Goal: Communication & Community: Answer question/provide support

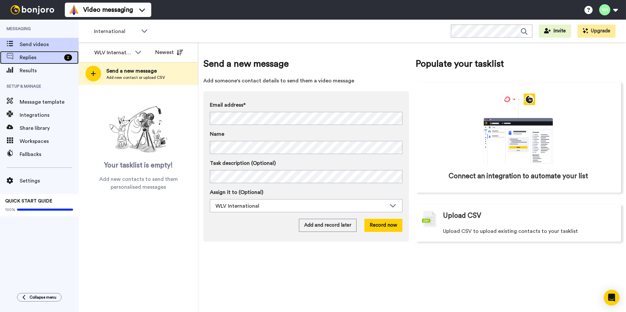
click at [35, 59] on span "Replies" at bounding box center [41, 58] width 42 height 8
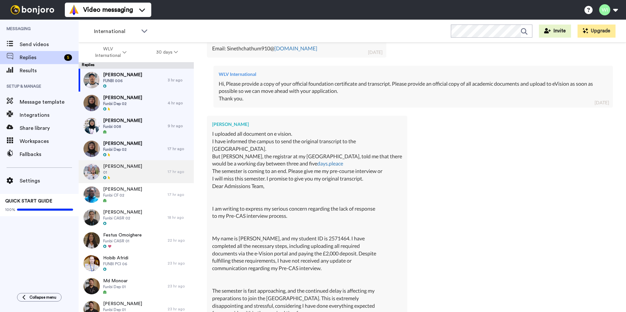
scroll to position [1015, 0]
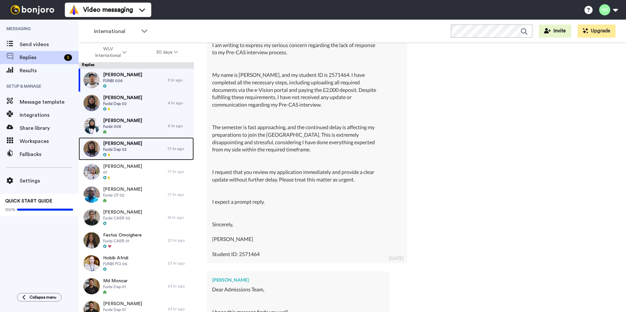
click at [121, 146] on span "Rohith Venkata" at bounding box center [122, 144] width 39 height 7
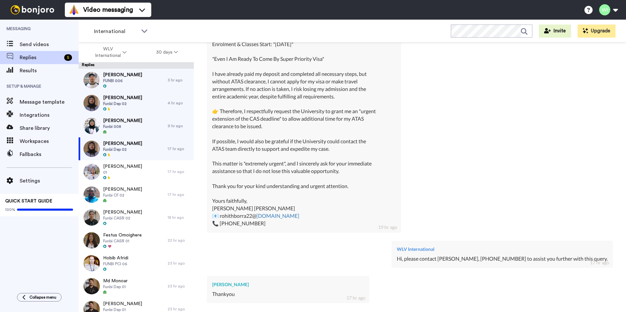
scroll to position [1253, 0]
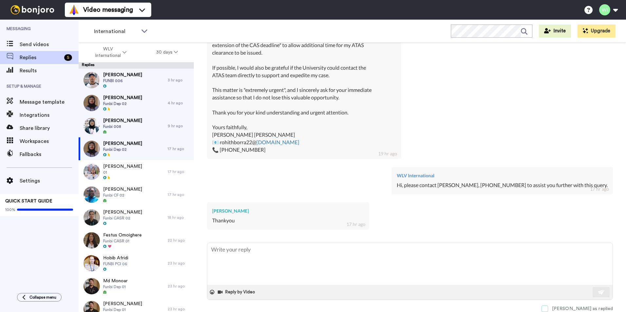
click at [548, 311] on span at bounding box center [545, 309] width 7 height 7
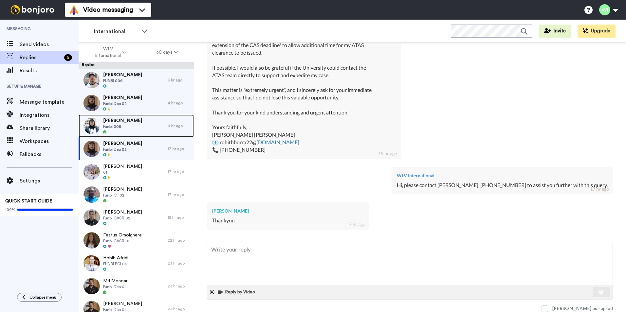
click at [153, 126] on div "Muhammad Imad Funbi 008" at bounding box center [123, 126] width 89 height 23
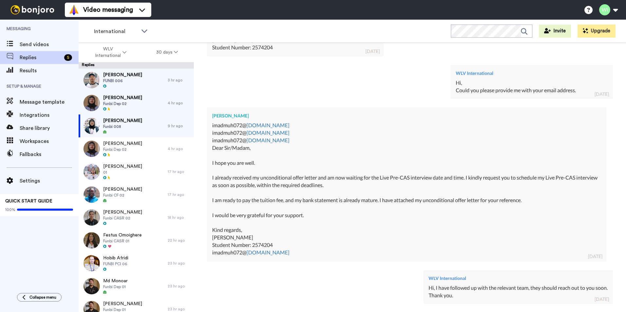
scroll to position [438, 0]
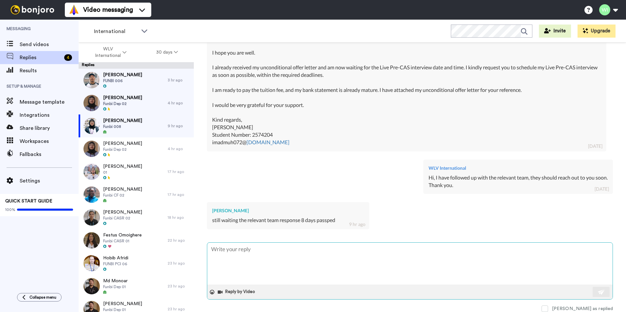
click at [296, 268] on textarea at bounding box center [409, 264] width 405 height 42
click at [278, 254] on textarea at bounding box center [409, 264] width 405 height 42
type textarea "x"
type textarea "H"
type textarea "x"
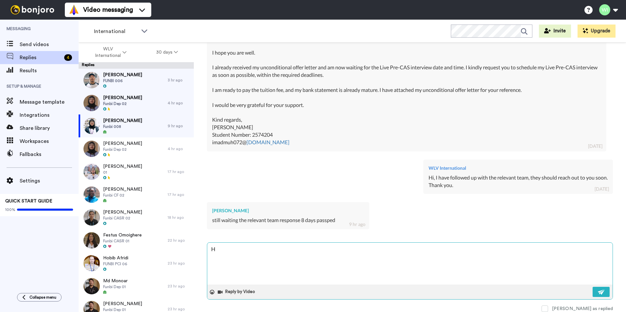
type textarea "Hi"
type textarea "x"
type textarea "Hi,"
type textarea "x"
type textarea "Hi,"
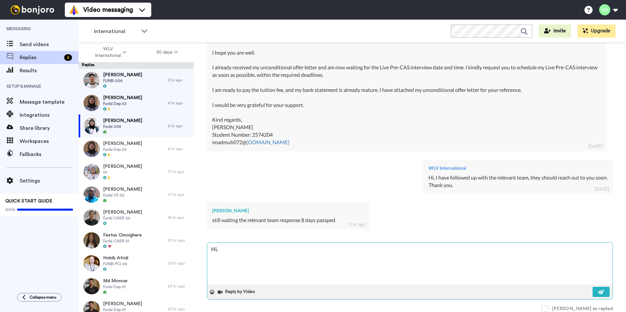
type textarea "x"
type textarea "Hi, si"
type textarea "x"
type textarea "Hi, sin"
type textarea "x"
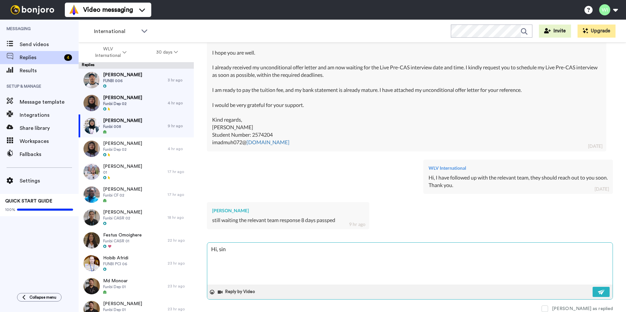
type textarea "Hi, sinc"
type textarea "x"
type textarea "Hi, sincer"
type textarea "x"
type textarea "Hi, sincere"
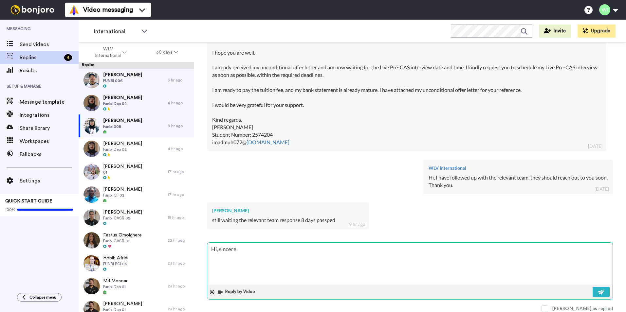
type textarea "x"
type textarea "Hi, sincere"
type textarea "x"
type textarea "Hi, sincere ap"
type textarea "x"
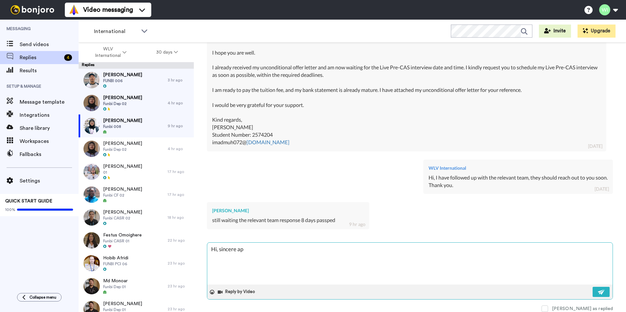
type textarea "Hi, sincere apo"
type textarea "x"
type textarea "Hi, sincere apol"
type textarea "x"
type textarea "Hi, sincere apolo"
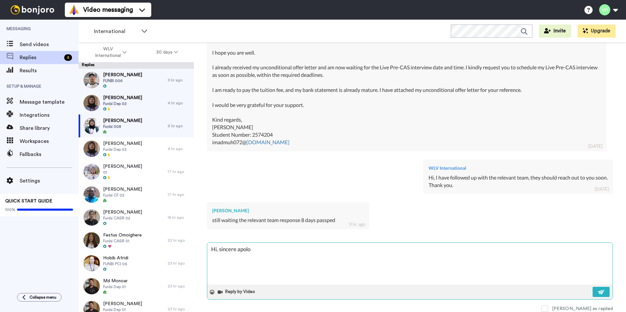
type textarea "x"
type textarea "Hi, sincere apolog"
type textarea "x"
type textarea "Hi, sincere apologi"
type textarea "x"
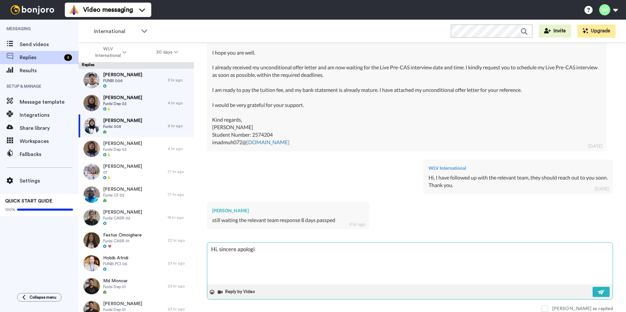
type textarea "Hi, sincere apologie"
type textarea "x"
type textarea "Hi, sincere apologies"
type textarea "x"
type textarea "Hi, sincere apologies f"
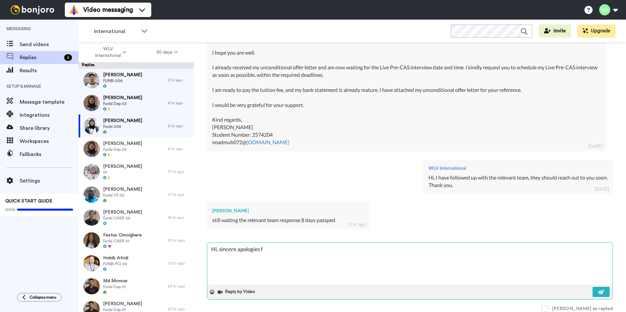
type textarea "x"
type textarea "Hi, sincere apologies fo"
type textarea "x"
type textarea "Hi, sincere apologies for"
type textarea "x"
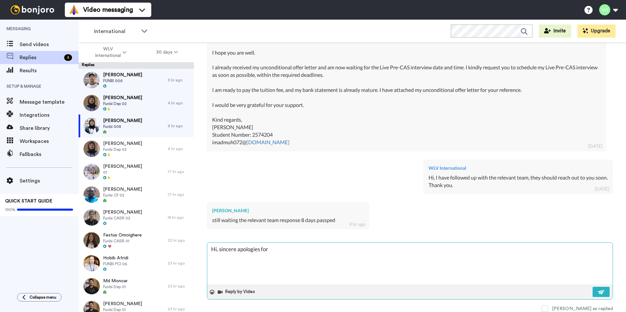
type textarea "Hi, sincere apologies for"
type textarea "x"
type textarea "Hi, sincere apologies for t"
type textarea "x"
type textarea "Hi, sincere apologies for th"
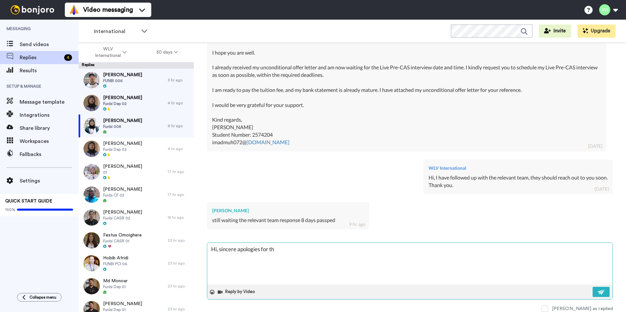
type textarea "x"
type textarea "Hi, sincere apologies for the"
type textarea "x"
type textarea "Hi, sincere apologies for the"
type textarea "x"
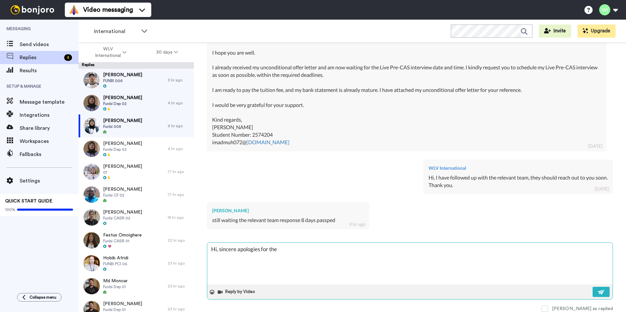
type textarea "Hi, sincere apologies for the d"
type textarea "x"
type textarea "Hi, sincere apologies for the de"
type textarea "x"
type textarea "Hi, sincere apologies for the del"
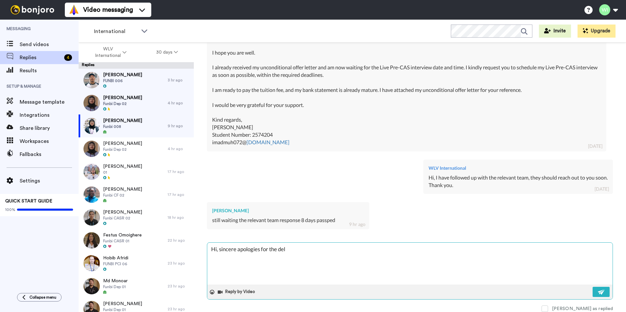
type textarea "x"
type textarea "Hi, sincere apologies for the dela"
type textarea "x"
type textarea "Hi, sincere apologies for the delay"
type textarea "x"
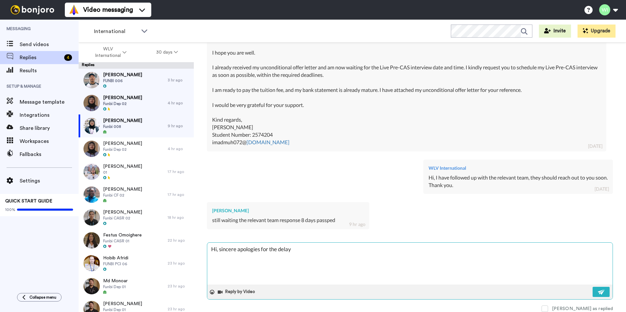
type textarea "Hi, sincere apologies for the delay."
type textarea "x"
type textarea "Hi, sincere apologies for the delay."
type textarea "x"
type textarea "Hi, sincere apologies for the delay. I"
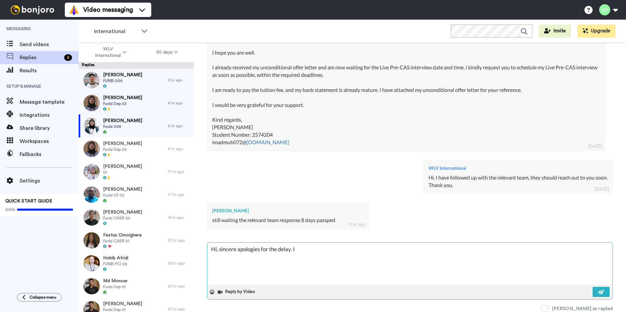
type textarea "x"
type textarea "Hi, sincere apologies for the delay. I"
type textarea "x"
type textarea "Hi, sincere apologies for the delay. I h"
type textarea "x"
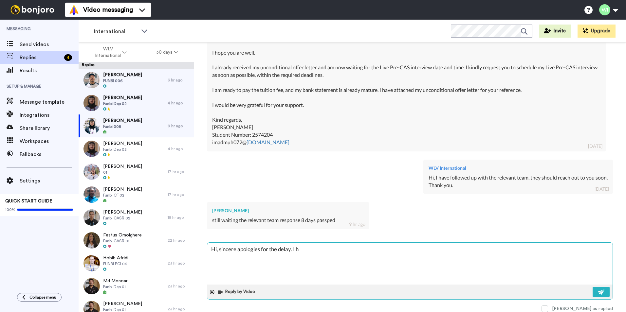
type textarea "Hi, sincere apologies for the delay. I ha"
type textarea "x"
type textarea "Hi, sincere apologies for the delay. I hav"
type textarea "x"
type textarea "Hi, sincere apologies for the delay. I have"
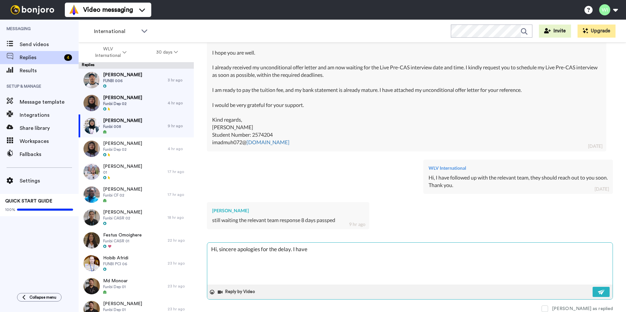
type textarea "x"
type textarea "Hi, sincere apologies for the delay. I have"
type textarea "x"
type textarea "Hi, sincere apologies for the delay. I have e"
type textarea "x"
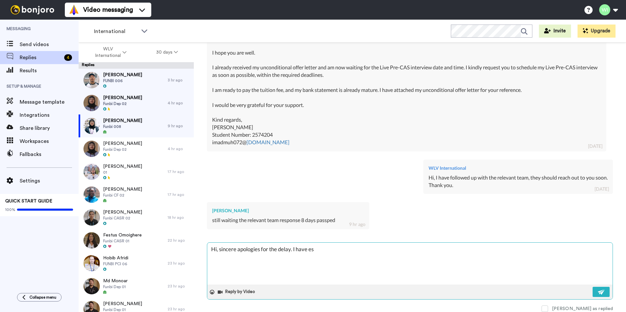
type textarea "Hi, sincere apologies for the delay. I have esc"
type textarea "x"
type textarea "Hi, sincere apologies for the delay. I have esca"
type textarea "x"
type textarea "Hi, sincere apologies for the delay. I have escal"
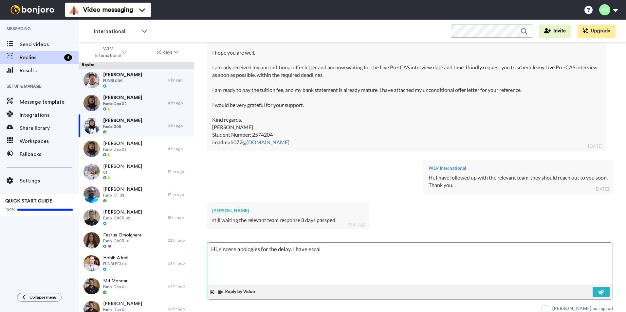
type textarea "x"
type textarea "Hi, sincere apologies for the delay. I have escala"
type textarea "x"
type textarea "Hi, sincere apologies for the delay. I have escalat"
type textarea "x"
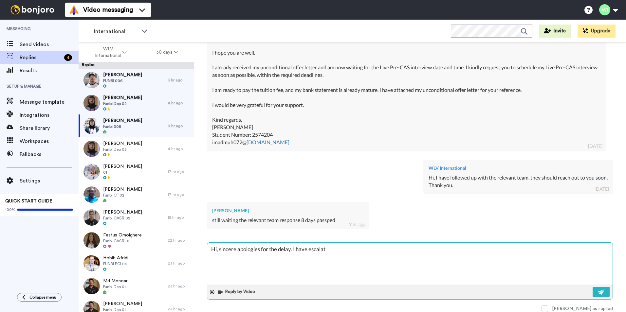
type textarea "Hi, sincere apologies for the delay. I have escalate"
type textarea "x"
type textarea "Hi, sincere apologies for the delay. I have escalated"
type textarea "x"
type textarea "Hi, sincere apologies for the delay. I have escalated"
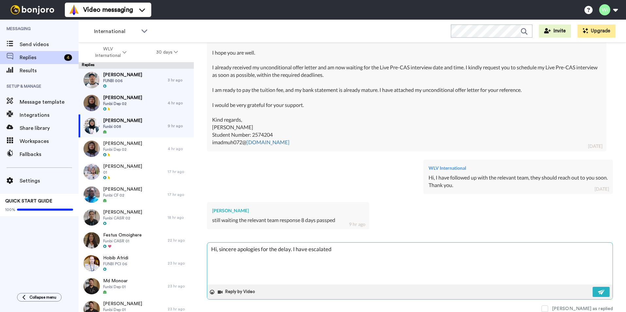
type textarea "x"
type textarea "Hi, sincere apologies for the delay. I have escalated w"
type textarea "x"
type textarea "Hi, sincere apologies for the delay. I have escalated wi"
type textarea "x"
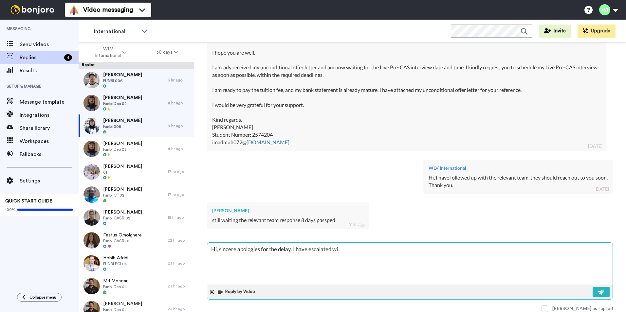
type textarea "Hi, sincere apologies for the delay. I have escalated wit"
type textarea "x"
type textarea "Hi, sincere apologies for the delay. I have escalated with"
type textarea "x"
type textarea "Hi, sincere apologies for the delay. I have escalated with"
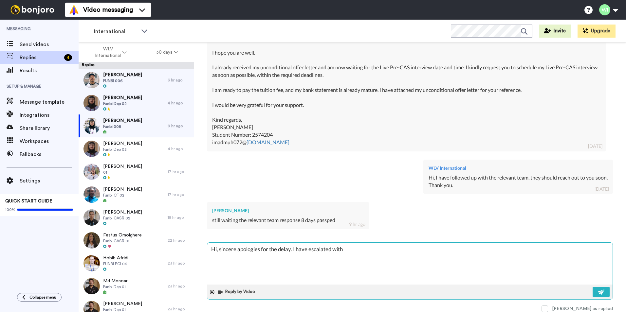
type textarea "x"
type textarea "Hi, sincere apologies for the delay. I have escalated with t"
type textarea "x"
type textarea "Hi, sincere apologies for the delay. I have escalated with th"
type textarea "x"
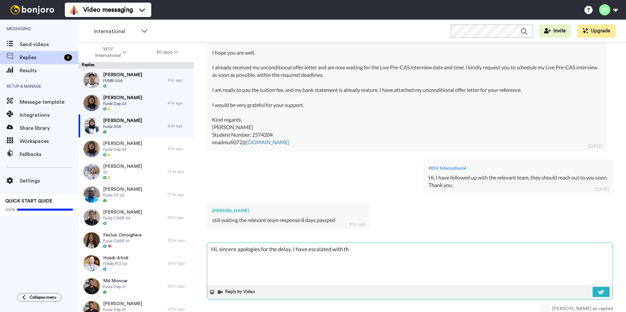
type textarea "Hi, sincere apologies for the delay. I have escalated with th e"
type textarea "x"
type textarea "Hi, sincere apologies for the delay. I have escalated with th"
type textarea "x"
type textarea "Hi, sincere apologies for the delay. I have escalated with th"
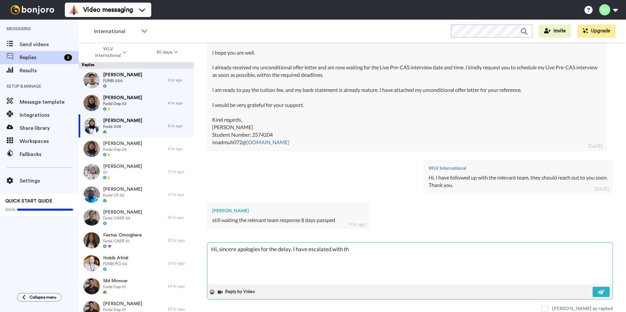
type textarea "x"
type textarea "Hi, sincere apologies for the delay. I have escalated with the"
type textarea "x"
type textarea "Hi, sincere apologies for the delay. I have escalated with the"
type textarea "x"
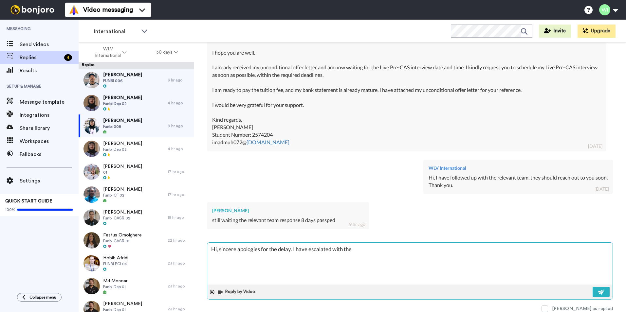
type textarea "Hi, sincere apologies for the delay. I have escalated with the t"
type textarea "x"
type textarea "Hi, sincere apologies for the delay. I have escalated with the te"
type textarea "x"
type textarea "Hi, sincere apologies for the delay. I have escalated with the tea"
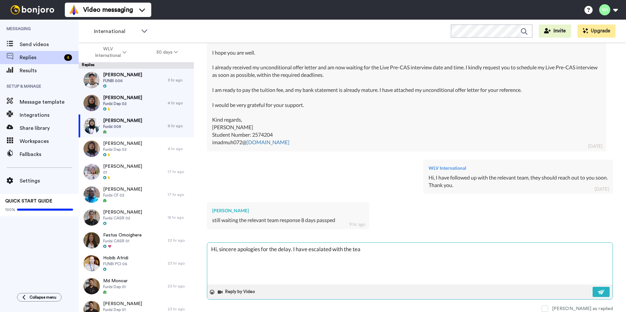
type textarea "x"
type textarea "Hi, sincere apologies for the delay. I have escalated with the team"
type textarea "x"
type textarea "Hi, sincere apologies for the delay. I have escalated with the team."
type textarea "x"
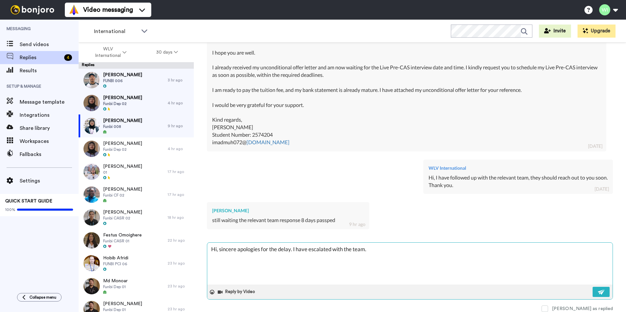
type textarea "Hi, sincere apologies for the delay. I have escalated with the team."
type textarea "x"
type textarea "Hi, sincere apologies for the delay. I have escalated with the team. T"
type textarea "x"
type textarea "Hi, sincere apologies for the delay. I have escalated with the team. Th"
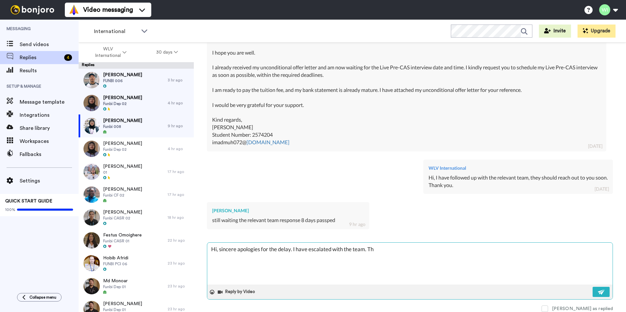
type textarea "x"
type textarea "Hi, sincere apologies for the delay. I have escalated with the team. Thn"
type textarea "x"
type textarea "Hi, sincere apologies for the delay. I have escalated with the team. Th"
type textarea "x"
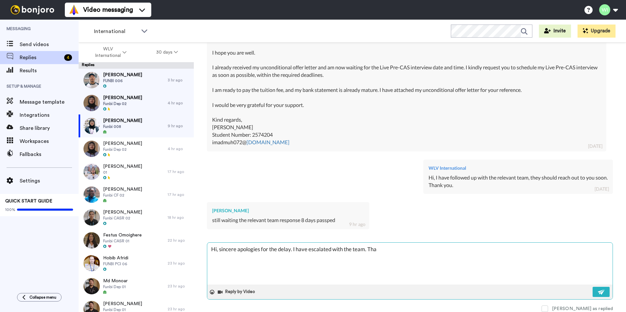
type textarea "Hi, sincere apologies for the delay. I have escalated with the team. Than"
type textarea "x"
type textarea "Hi, sincere apologies for the delay. I have escalated with the team. Thank"
type textarea "x"
type textarea "Hi, sincere apologies for the delay. I have escalated with the team. Thank"
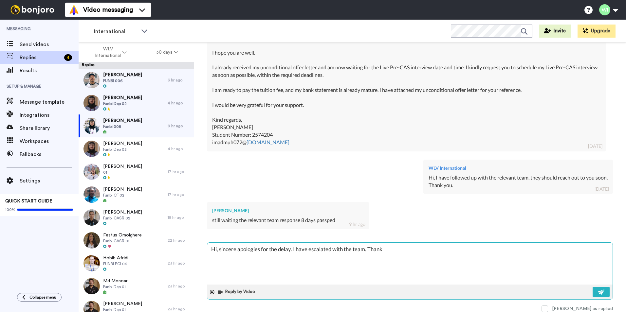
type textarea "x"
type textarea "Hi, sincere apologies for the delay. I have escalated with the team. Thank y"
type textarea "x"
type textarea "Hi, sincere apologies for the delay. I have escalated with the team. Thank yo"
type textarea "x"
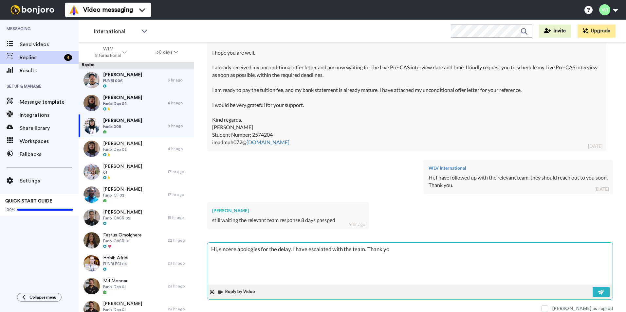
type textarea "Hi, sincere apologies for the delay. I have escalated with the team. Thank you"
type textarea "x"
type textarea "Hi, sincere apologies for the delay. I have escalated with the team. Thank you"
type textarea "x"
type textarea "Hi, sincere apologies for the delay. I have escalated with the team. Thank you f"
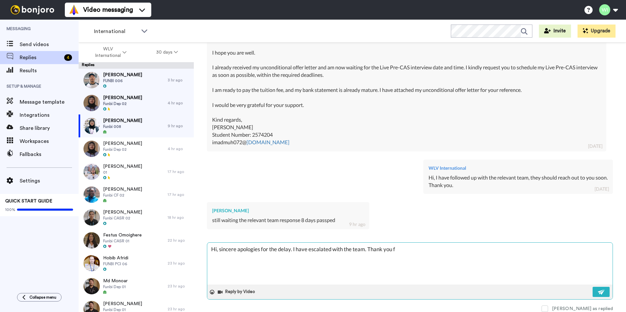
type textarea "x"
type textarea "Hi, sincere apologies for the delay. I have escalated with the team. Thank you …"
type textarea "x"
type textarea "Hi, sincere apologies for the delay. I have escalated with the team. Thank you …"
type textarea "x"
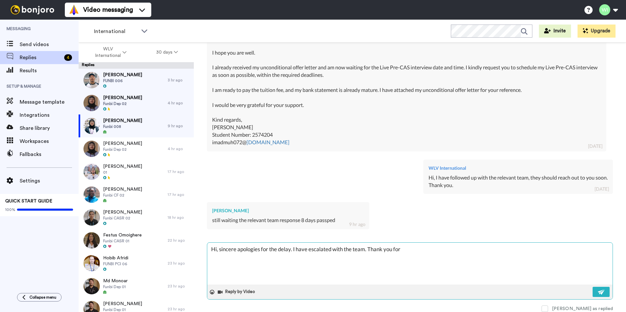
type textarea "Hi, sincere apologies for the delay. I have escalated with the team. Thank you …"
type textarea "x"
type textarea "Hi, sincere apologies for the delay. I have escalated with the team. Thank you …"
type textarea "x"
type textarea "Hi, sincere apologies for the delay. I have escalated with the team. Thank you …"
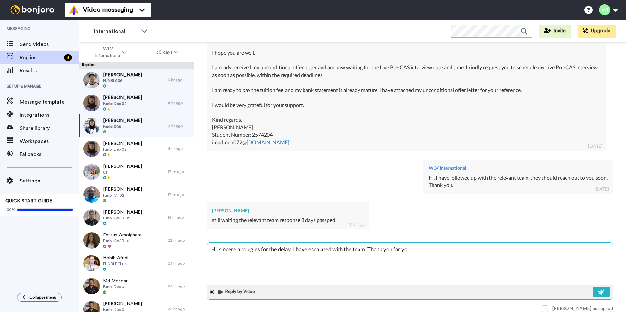
type textarea "x"
type textarea "Hi, sincere apologies for the delay. I have escalated with the team. Thank you …"
type textarea "x"
type textarea "Hi, sincere apologies for the delay. I have escalated with the team. Thank you …"
type textarea "x"
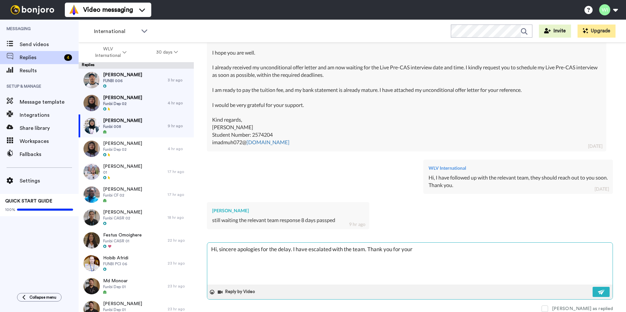
type textarea "Hi, sincere apologies for the delay. I have escalated with the team. Thank you …"
type textarea "x"
type textarea "Hi, sincere apologies for the delay. I have escalated with the team. Thank you …"
type textarea "x"
type textarea "Hi, sincere apologies for the delay. I have escalated with the team. Thank you …"
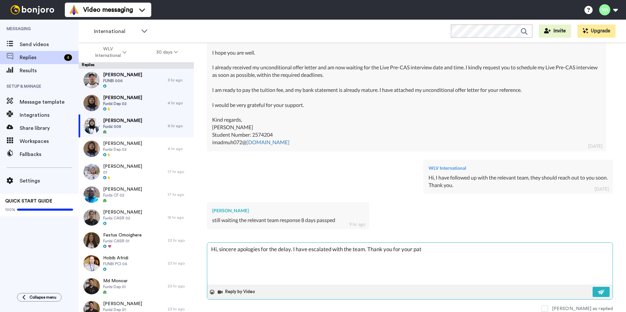
type textarea "x"
type textarea "Hi, sincere apologies for the delay. I have escalated with the team. Thank you …"
type textarea "x"
type textarea "Hi, sincere apologies for the delay. I have escalated with the team. Thank you …"
type textarea "x"
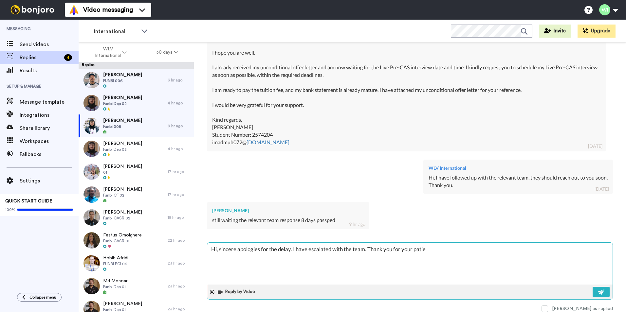
type textarea "Hi, sincere apologies for the delay. I have escalated with the team. Thank you …"
type textarea "x"
type textarea "Hi, sincere apologies for the delay. I have escalated with the team. Thank you …"
type textarea "x"
type textarea "Hi, sincere apologies for the delay. I have escalated with the team. Thank you …"
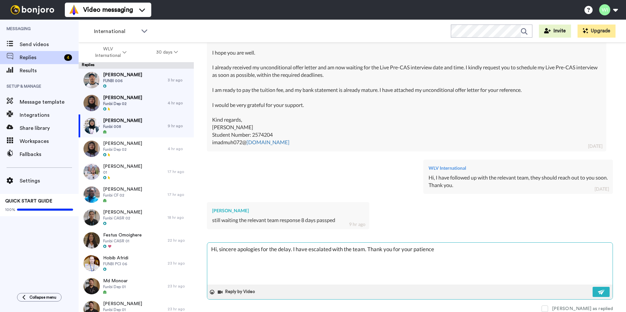
type textarea "x"
type textarea "Hi, sincere apologies for the delay. I have escalated with the team. Thank you …"
type textarea "x"
type textarea "Hi, sincere apologies for the delay. I have escalated with the team. Thank you …"
click at [593, 293] on button at bounding box center [601, 292] width 17 height 10
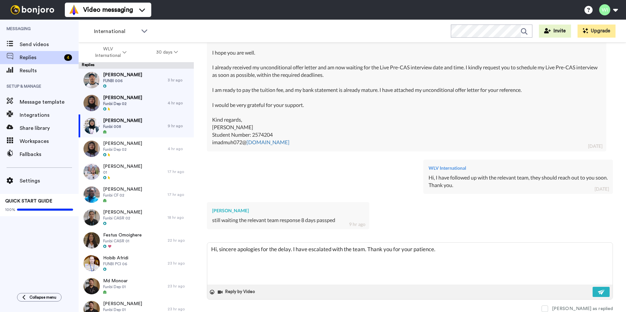
type textarea "x"
click at [548, 308] on span at bounding box center [545, 309] width 7 height 7
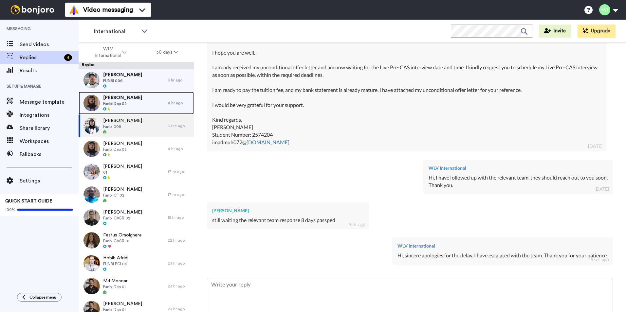
click at [143, 104] on div "Bikash Mahato Funbi Dep 02" at bounding box center [123, 103] width 89 height 23
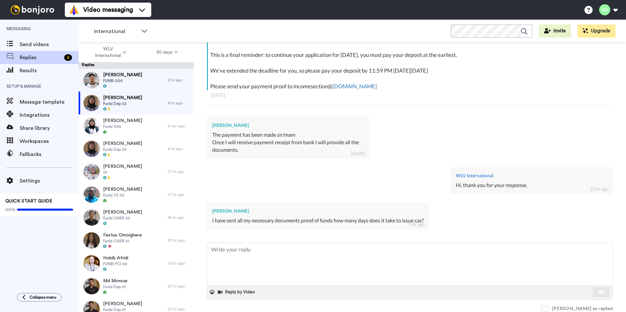
scroll to position [95, 0]
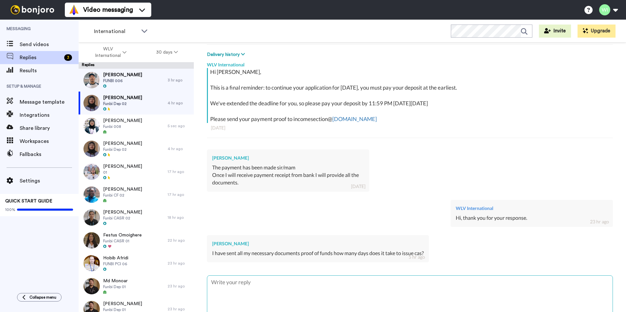
click at [279, 288] on textarea at bounding box center [409, 297] width 405 height 42
type textarea "x"
type textarea "H"
type textarea "x"
type textarea "Hi"
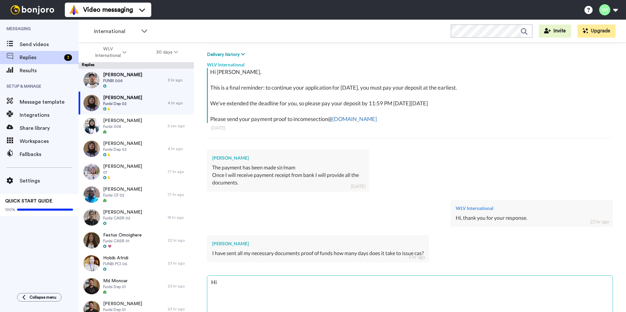
type textarea "x"
type textarea "Hi,"
click at [235, 283] on textarea "Hi, please request your CAS letter via Evision. Thank you." at bounding box center [409, 297] width 405 height 42
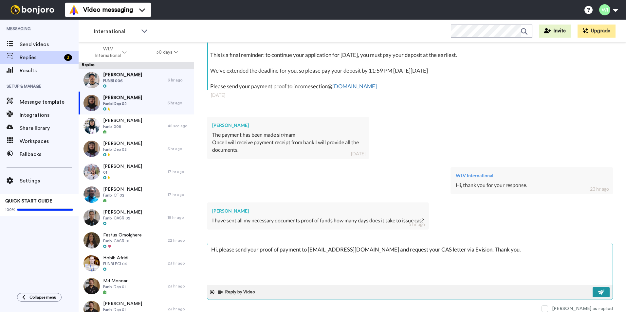
click at [598, 291] on img at bounding box center [601, 292] width 7 height 5
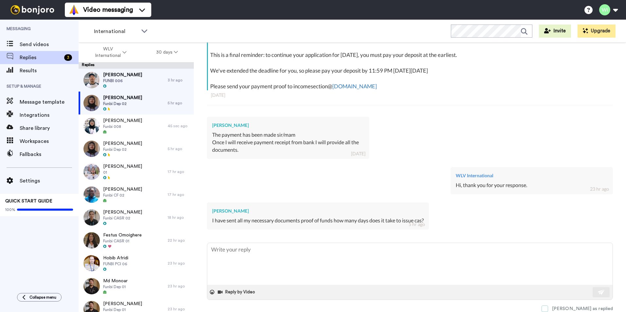
click at [548, 310] on span at bounding box center [545, 309] width 7 height 7
click at [134, 102] on div "Bikash Mahato Funbi Dep 02" at bounding box center [123, 103] width 89 height 23
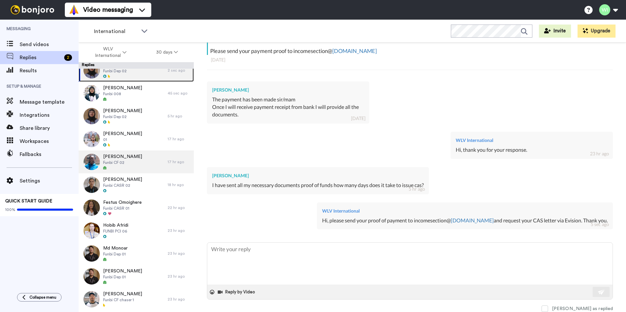
scroll to position [0, 0]
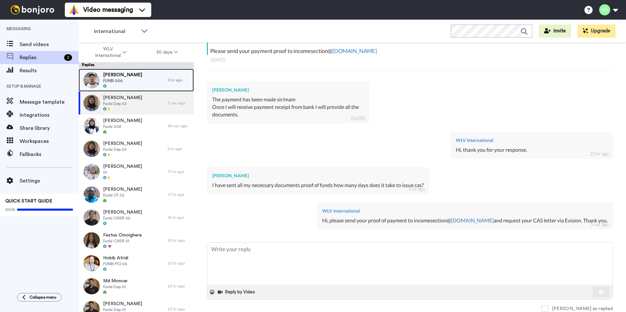
click at [132, 77] on span "Sineth Jayalth" at bounding box center [122, 75] width 39 height 7
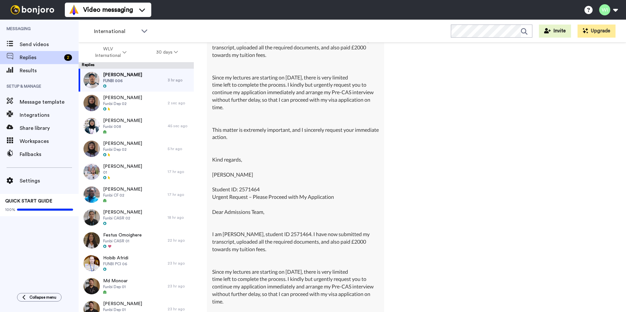
scroll to position [7674, 0]
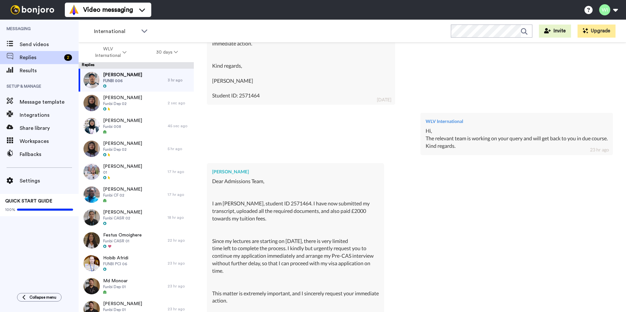
drag, startPoint x: 417, startPoint y: 129, endPoint x: 451, endPoint y: 162, distance: 47.2
copy div "Hi, The relevant team is working on your query and will get back to you in due …"
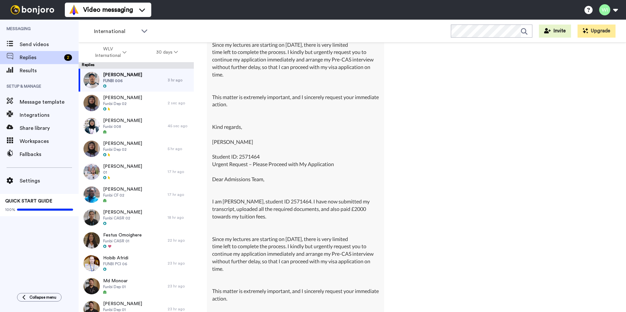
scroll to position [8002, 0]
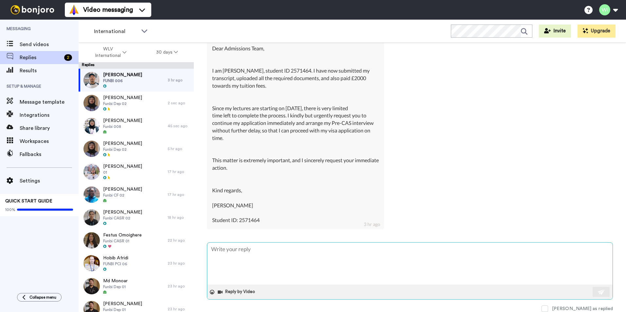
click at [350, 250] on textarea at bounding box center [409, 264] width 405 height 42
paste textarea "Hi, The relevant team is working on your query and will get back to you in due …"
drag, startPoint x: 259, startPoint y: 282, endPoint x: 211, endPoint y: 271, distance: 49.7
click at [210, 272] on textarea "Hi, The relevant team is working on your query and will get back to you in due …" at bounding box center [409, 264] width 405 height 42
drag, startPoint x: 599, startPoint y: 295, endPoint x: 576, endPoint y: 310, distance: 27.4
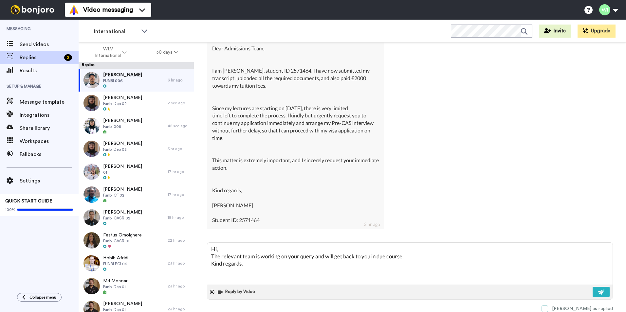
click at [596, 299] on div "Reply by Video" at bounding box center [409, 292] width 405 height 15
click at [548, 307] on span at bounding box center [545, 309] width 7 height 7
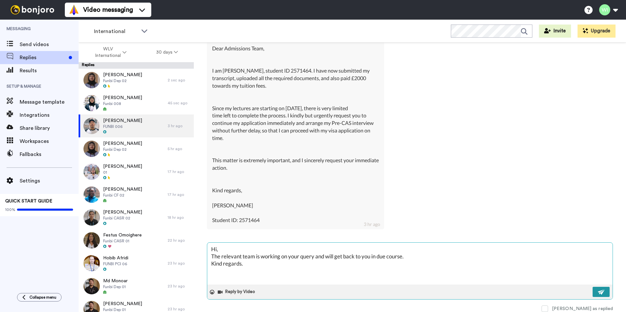
click at [598, 294] on img at bounding box center [601, 292] width 7 height 5
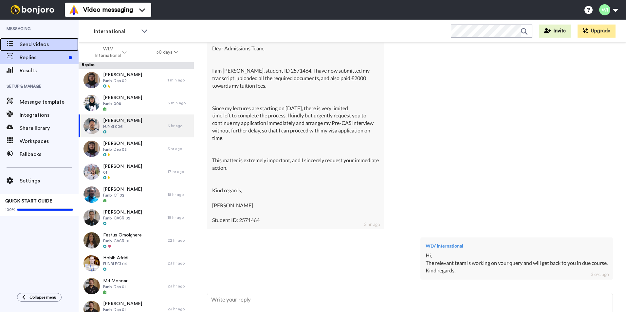
click at [40, 44] on span "Send videos" at bounding box center [49, 45] width 59 height 8
